Goal: Task Accomplishment & Management: Use online tool/utility

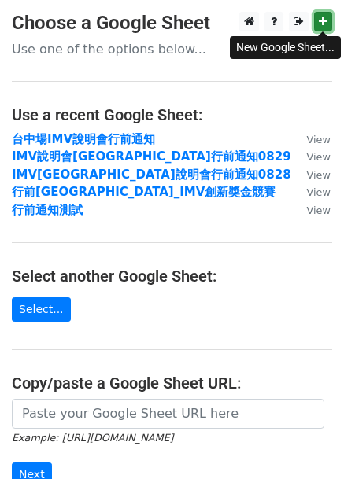
click at [320, 19] on icon at bounding box center [323, 21] width 9 height 11
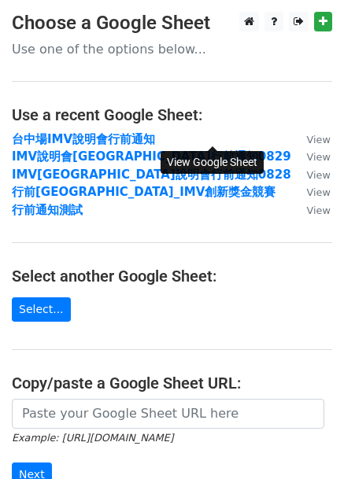
click at [307, 136] on small "View" at bounding box center [319, 140] width 24 height 12
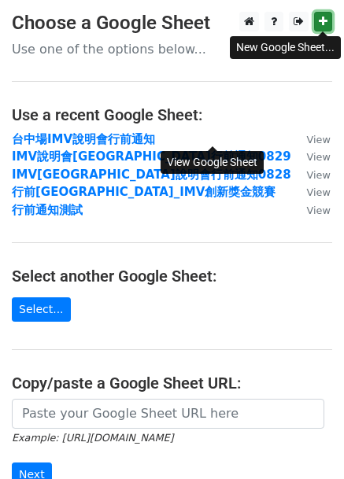
click at [316, 26] on link at bounding box center [323, 22] width 18 height 20
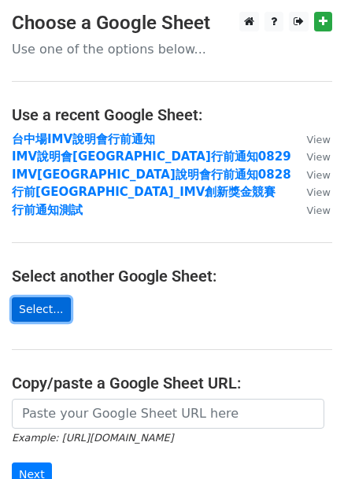
click at [54, 302] on link "Select..." at bounding box center [41, 309] width 59 height 24
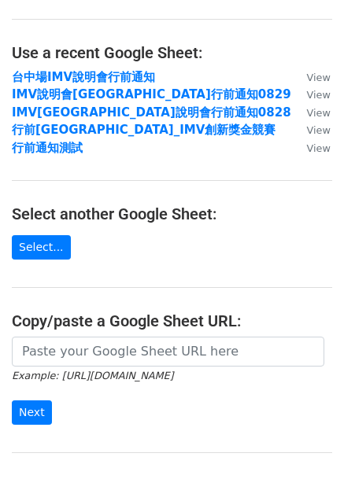
scroll to position [214, 0]
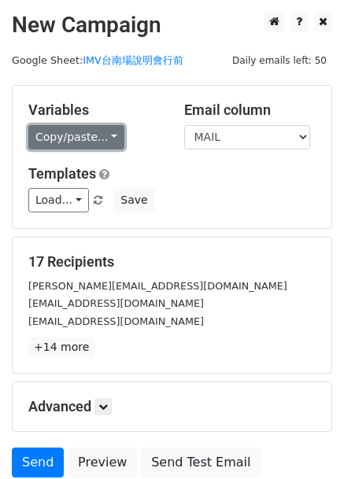
click at [111, 134] on link "Copy/paste..." at bounding box center [76, 137] width 96 height 24
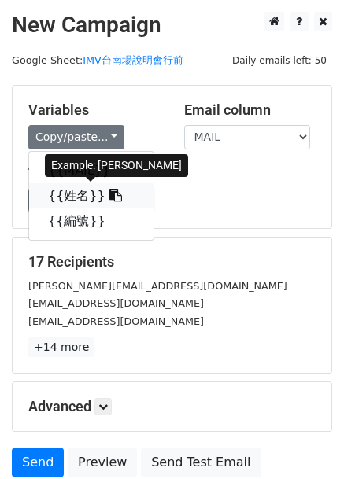
click at [78, 194] on link "{{姓名}}" at bounding box center [91, 195] width 124 height 25
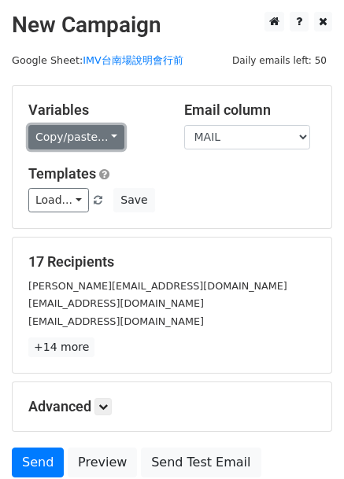
click at [109, 135] on link "Copy/paste..." at bounding box center [76, 137] width 96 height 24
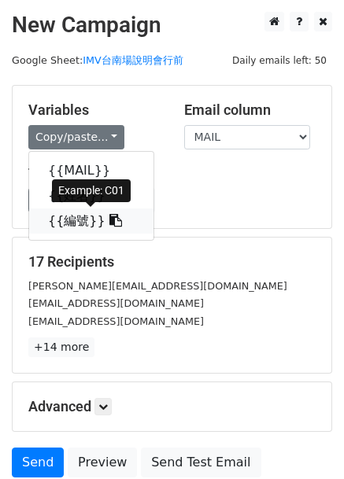
click at [66, 215] on link "{{編號}}" at bounding box center [91, 221] width 124 height 25
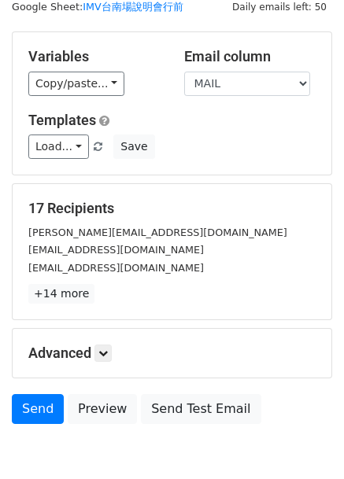
scroll to position [79, 0]
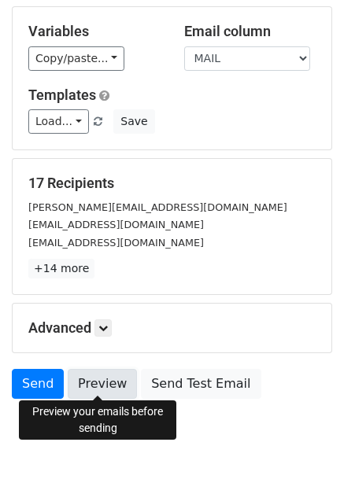
click at [91, 394] on link "Preview" at bounding box center [102, 384] width 69 height 30
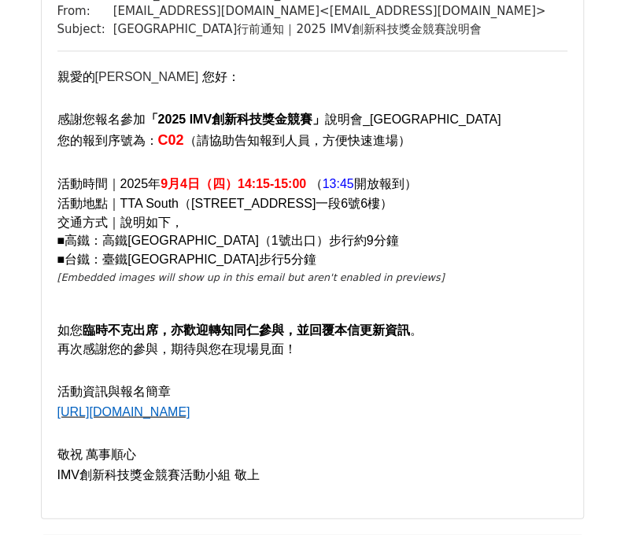
scroll to position [1102, 0]
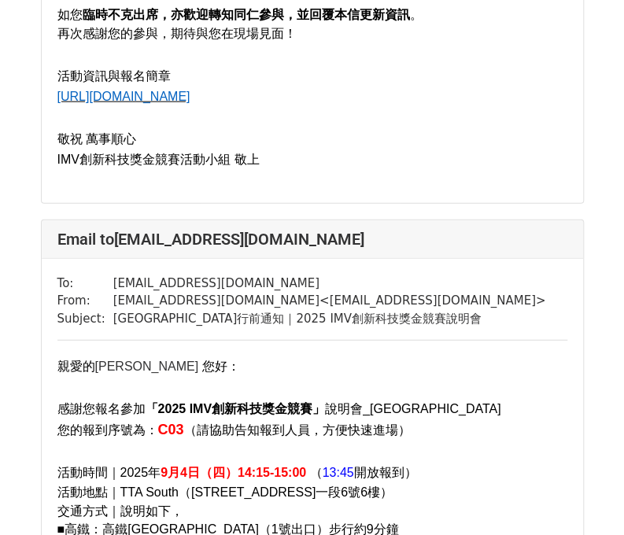
click at [474, 342] on div "To: chyien111@gmail.com From: imvaward.2025@gmail.com < imvaward.2025@gmail.com…" at bounding box center [312, 533] width 541 height 549
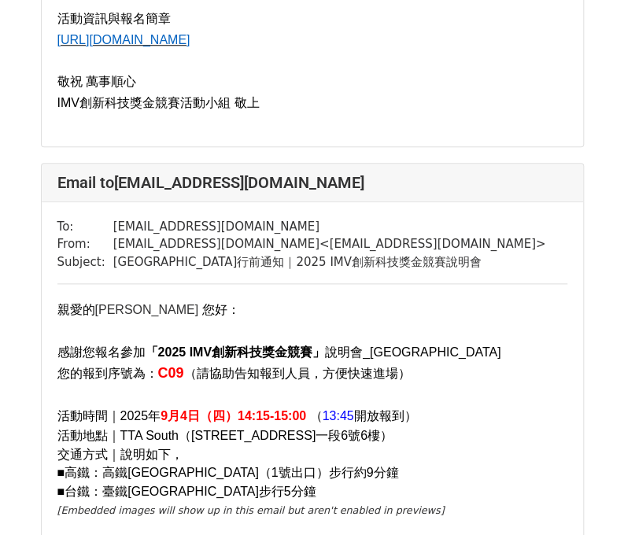
scroll to position [4418, 0]
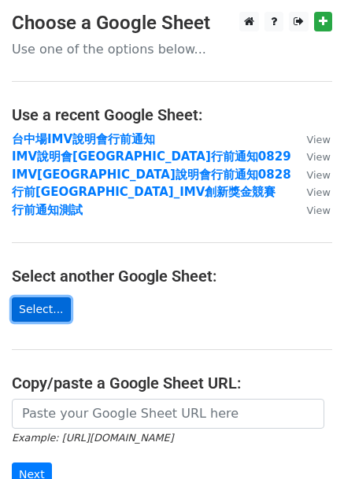
click at [39, 303] on link "Select..." at bounding box center [41, 309] width 59 height 24
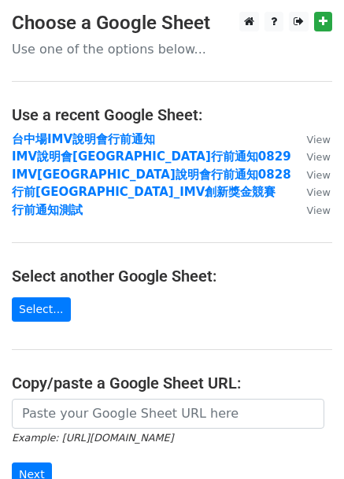
scroll to position [214, 0]
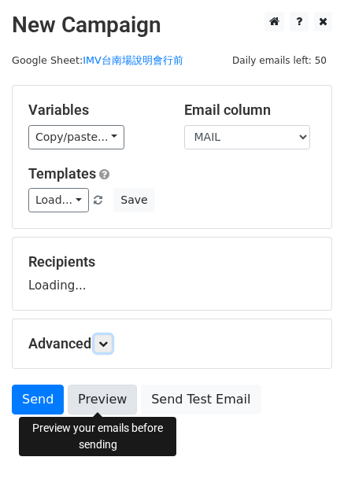
click at [99, 353] on link at bounding box center [102, 343] width 17 height 17
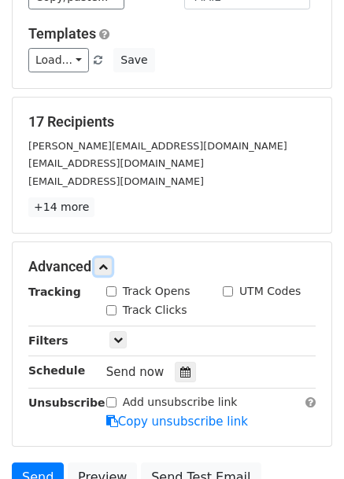
scroll to position [282, 0]
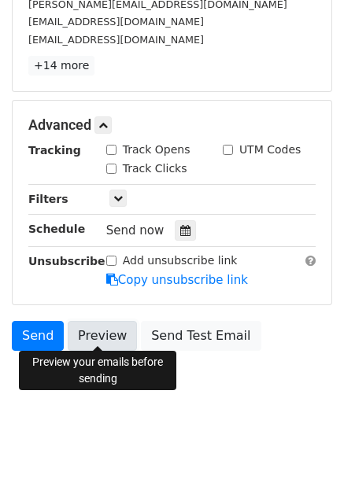
click at [89, 333] on link "Preview" at bounding box center [102, 336] width 69 height 30
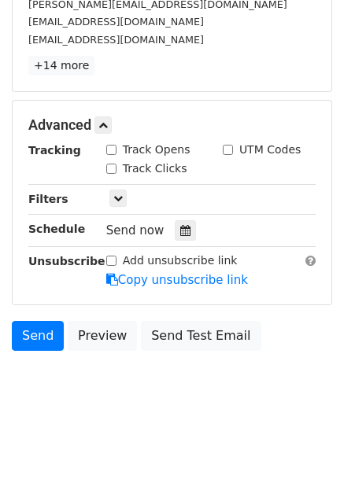
scroll to position [203, 0]
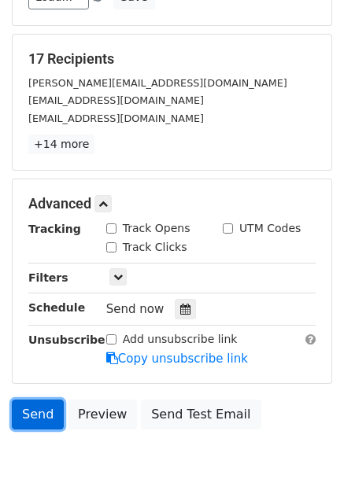
click at [27, 410] on link "Send" at bounding box center [38, 415] width 52 height 30
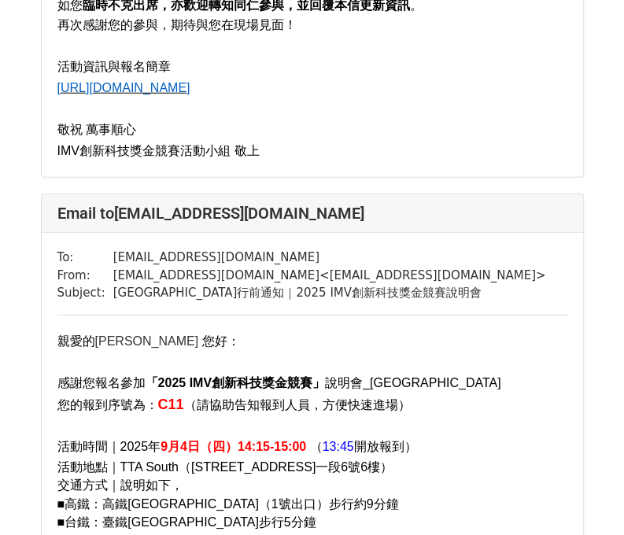
scroll to position [4958, 0]
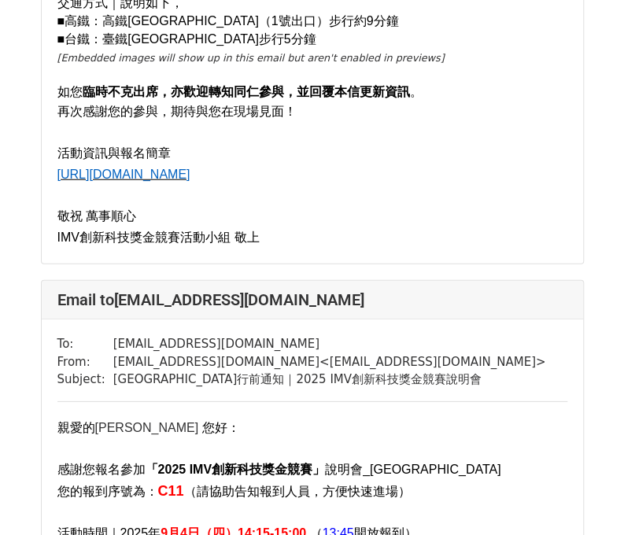
click at [154, 143] on p at bounding box center [312, 132] width 510 height 21
